Goal: Find contact information: Find contact information

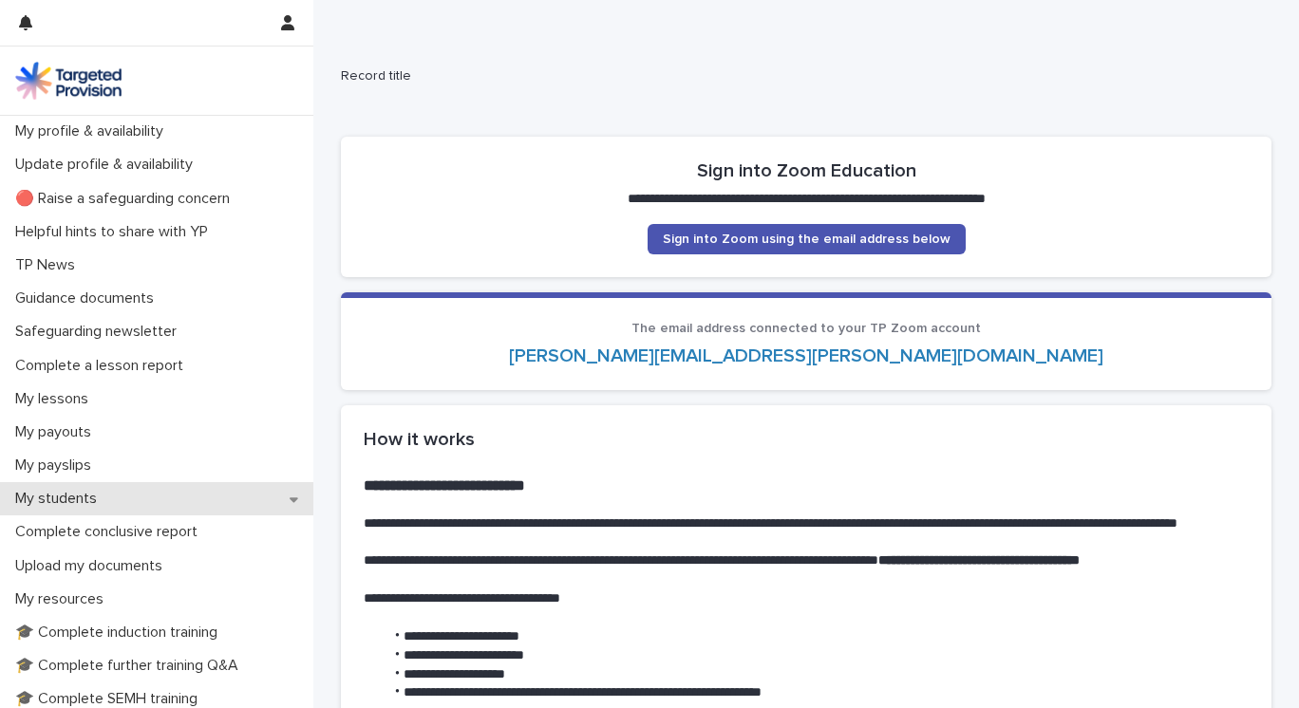
click at [299, 498] on div "My students" at bounding box center [156, 498] width 313 height 33
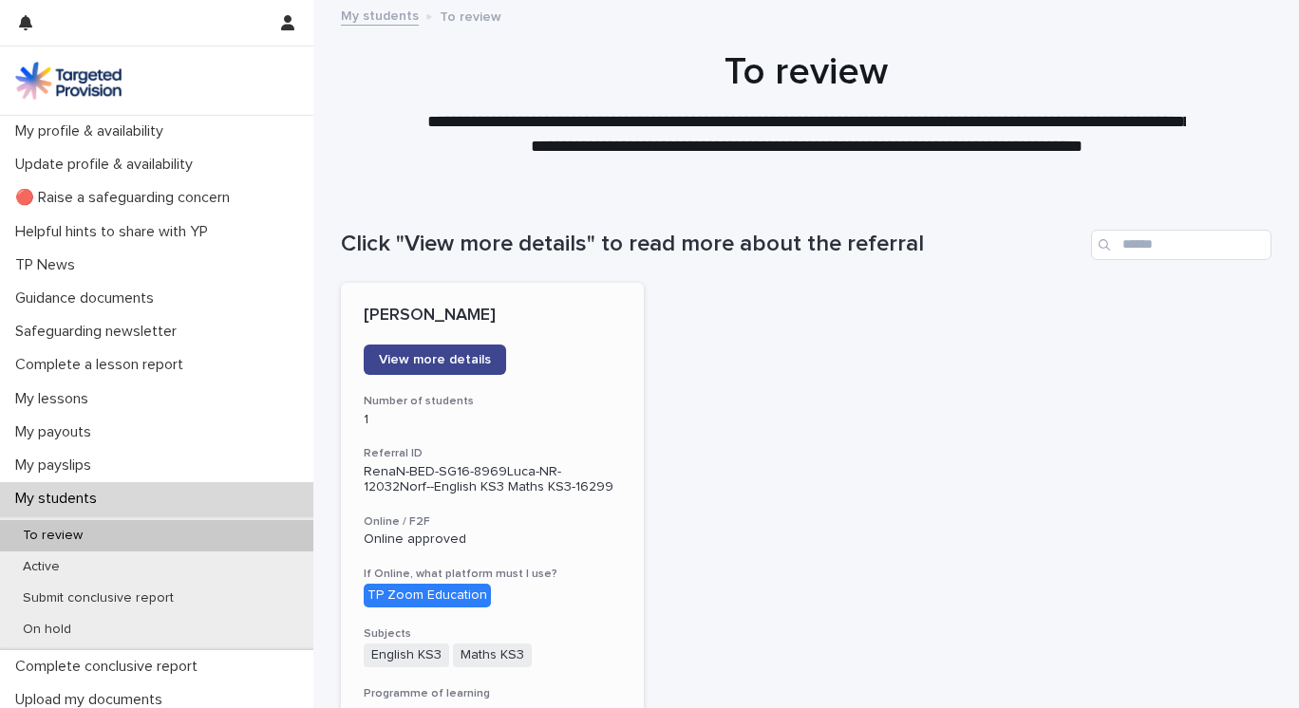
click at [452, 362] on span "View more details" at bounding box center [435, 359] width 112 height 13
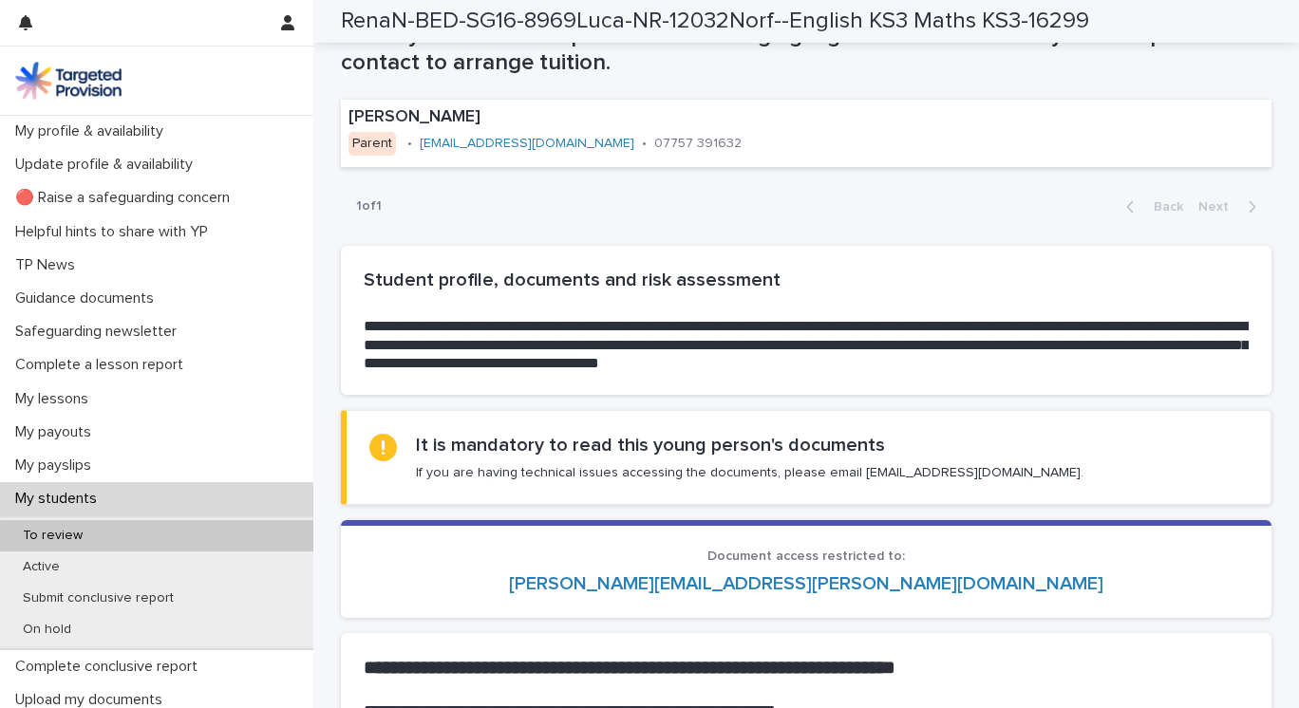
scroll to position [1278, 0]
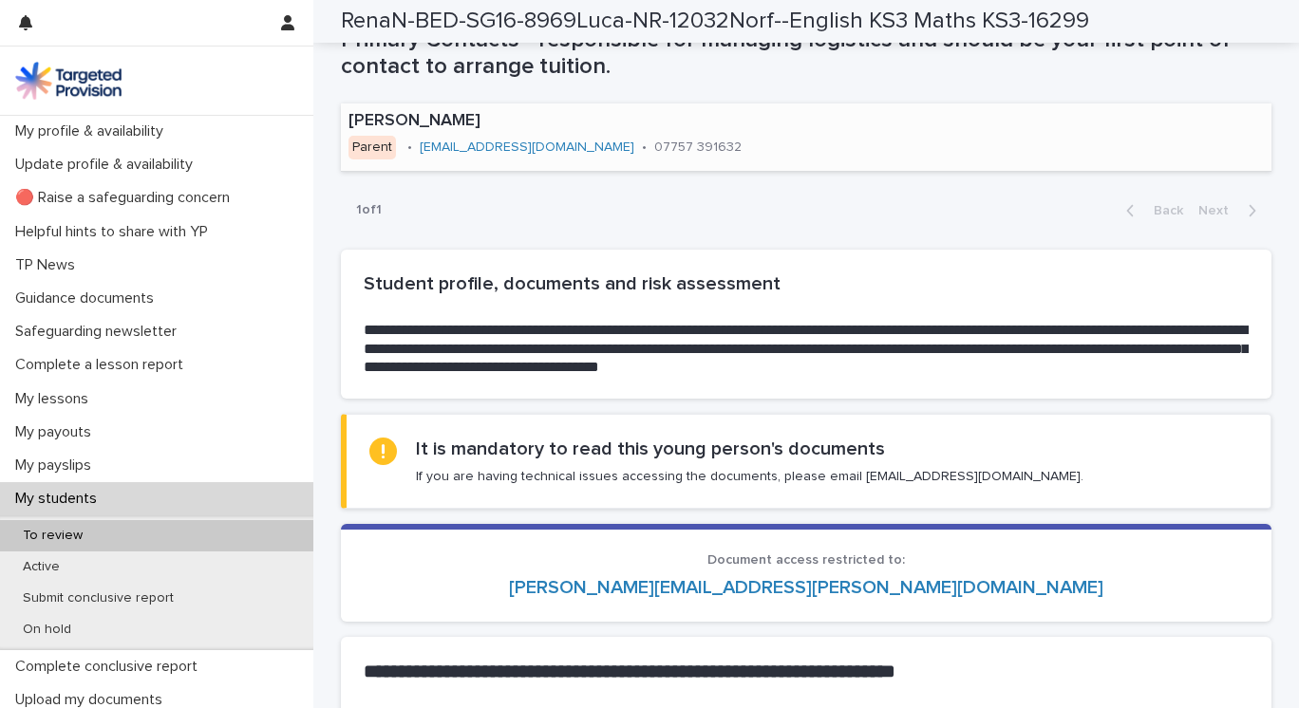
click at [420, 146] on link "[EMAIL_ADDRESS][DOMAIN_NAME]" at bounding box center [527, 147] width 215 height 13
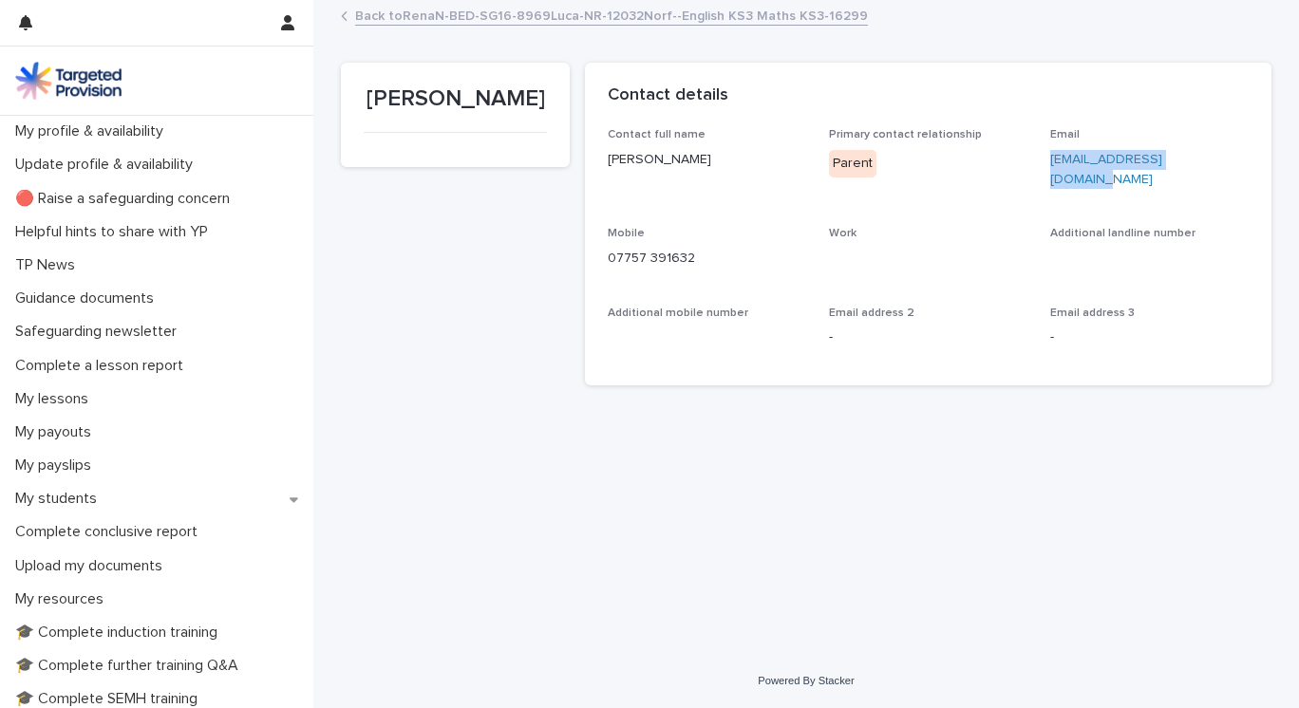
drag, startPoint x: 1241, startPoint y: 163, endPoint x: 1042, endPoint y: 160, distance: 199.5
click at [1042, 160] on div "Contact full name [PERSON_NAME] Primary contact relationship Parent Email [EMAI…" at bounding box center [928, 245] width 641 height 234
copy link "[EMAIL_ADDRESS][DOMAIN_NAME]"
